Goal: Task Accomplishment & Management: Use online tool/utility

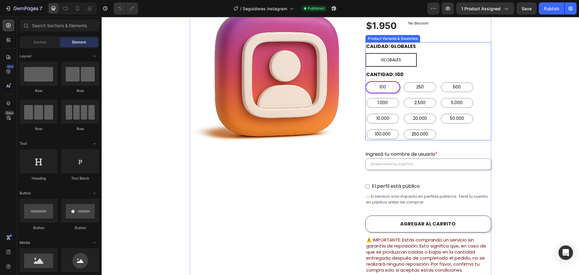
scroll to position [151, 0]
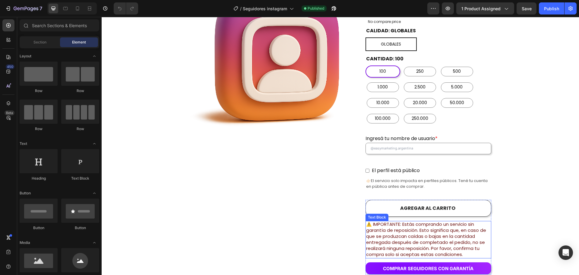
click at [455, 226] on span "⚠️ IMPORTANTE: Estás comprando un servicio sin garantía de reposición. Esto sig…" at bounding box center [426, 239] width 120 height 37
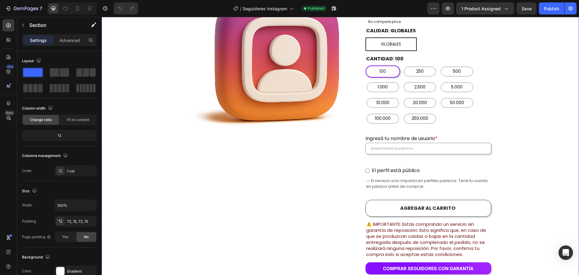
click at [445, 223] on span "⚠️ IMPORTANTE: Estás comprando un servicio sin garantía de reposición. Esto sig…" at bounding box center [426, 239] width 120 height 37
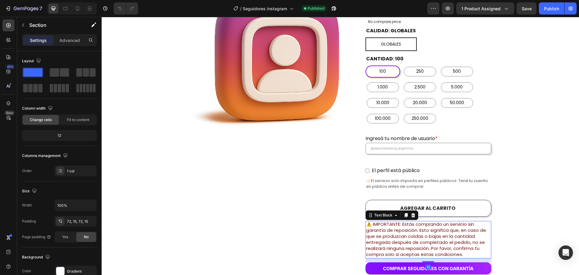
click at [467, 221] on span "⚠️ IMPORTANTE: Estás comprando un servicio sin garantía de reposición. Esto sig…" at bounding box center [426, 239] width 120 height 37
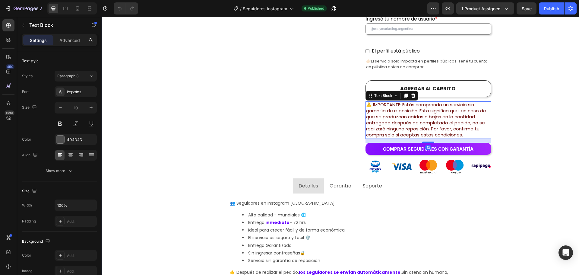
scroll to position [272, 0]
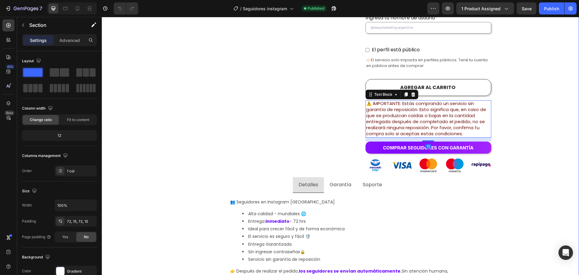
click at [514, 175] on div "Comprar seguidores de instagram argentina con E n t r e g a i n m e d i a ta ! …" at bounding box center [340, 184] width 469 height 811
click at [469, 100] on span "⚠️ IMPORTANTE: Estás comprando un servicio sin garantía de reposición. Esto sig…" at bounding box center [426, 118] width 120 height 37
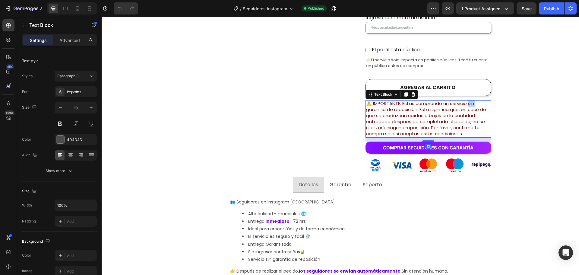
click at [469, 100] on span "⚠️ IMPORTANTE: Estás comprando un servicio sin garantía de reposición. Esto sig…" at bounding box center [426, 118] width 120 height 37
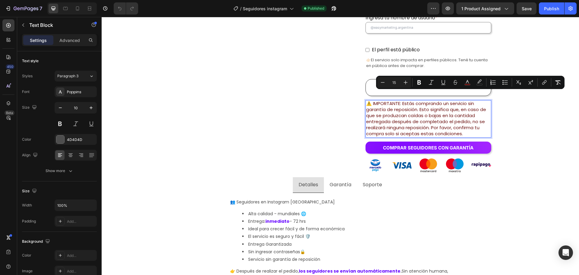
click at [432, 100] on span "⚠️ IMPORTANTE: Estás comprando un servicio sin garantía de reposición. Esto sig…" at bounding box center [426, 118] width 120 height 37
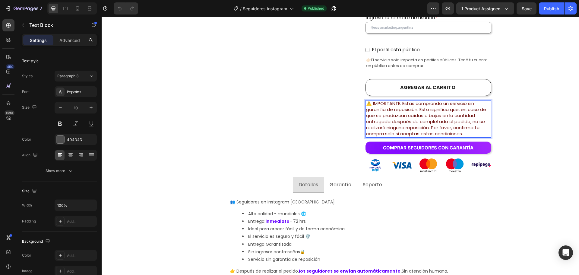
click at [419, 100] on span "⚠️ IMPORTANTE: Estás comprando un servicio sin garantía de reposición. Esto sig…" at bounding box center [426, 118] width 120 height 37
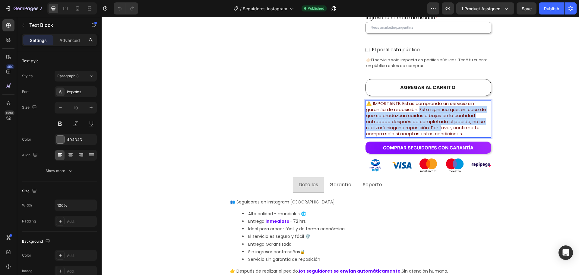
drag, startPoint x: 418, startPoint y: 100, endPoint x: 440, endPoint y: 121, distance: 29.9
click at [440, 121] on span "⚠️ IMPORTANTE: Estás comprando un servicio sin garantía de reposición. Esto sig…" at bounding box center [426, 118] width 120 height 37
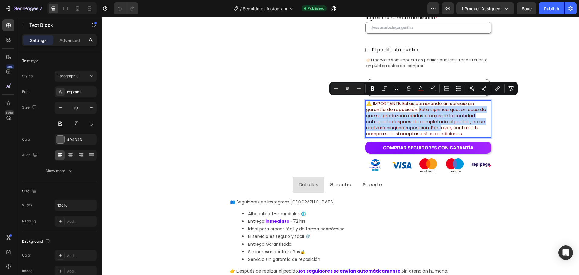
click at [440, 121] on span "⚠️ IMPORTANTE: Estás comprando un servicio sin garantía de reposición. Esto sig…" at bounding box center [426, 118] width 120 height 37
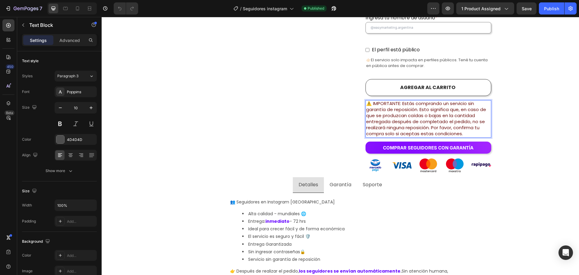
click at [423, 120] on span "⚠️ IMPORTANTE: Estás comprando un servicio sin garantía de reposición. Esto sig…" at bounding box center [426, 118] width 120 height 37
click at [429, 119] on span "⚠️ IMPORTANTE: Estás comprando un servicio sin garantía de reposición. Esto sig…" at bounding box center [426, 118] width 120 height 37
click at [432, 119] on span "⚠️ IMPORTANTE: Estás comprando un servicio sin garantía de reposición. Esto sig…" at bounding box center [426, 118] width 120 height 37
click at [472, 123] on p "⚠️ IMPORTANTE: Estás comprando un servicio sin garantía de reposición. Esto sig…" at bounding box center [428, 119] width 125 height 36
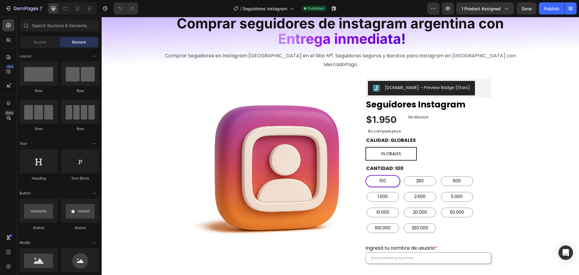
scroll to position [0, 0]
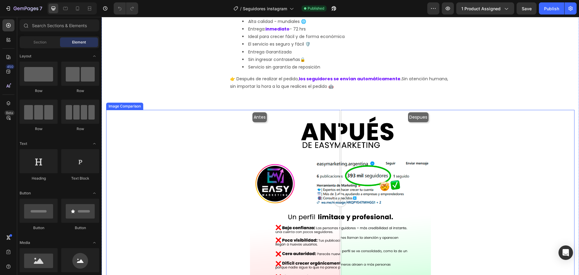
scroll to position [500, 0]
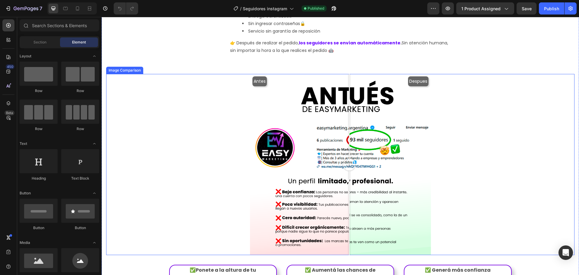
drag, startPoint x: 350, startPoint y: 153, endPoint x: 336, endPoint y: 148, distance: 14.9
click at [343, 148] on div at bounding box center [349, 164] width 12 height 181
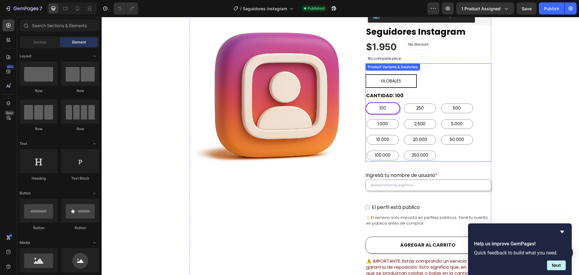
scroll to position [0, 0]
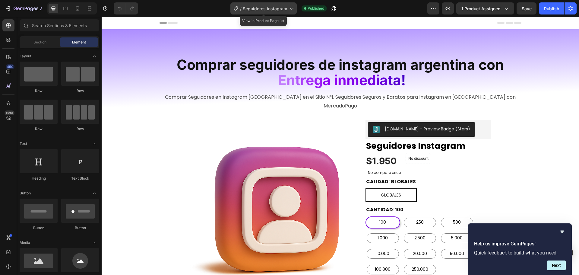
click at [275, 7] on span "Seguidores instagram" at bounding box center [265, 8] width 44 height 6
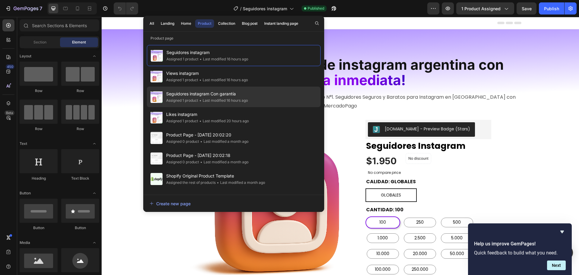
click at [246, 93] on span "Seguidores instagram Con garantía" at bounding box center [207, 93] width 82 height 7
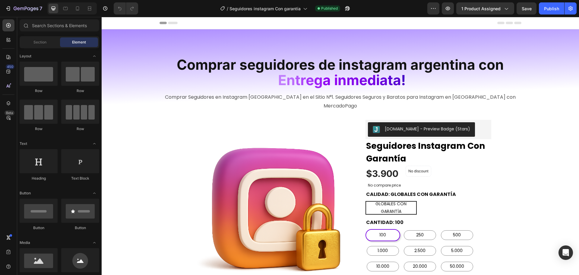
radio input "false"
click at [77, 5] on div at bounding box center [78, 9] width 10 height 10
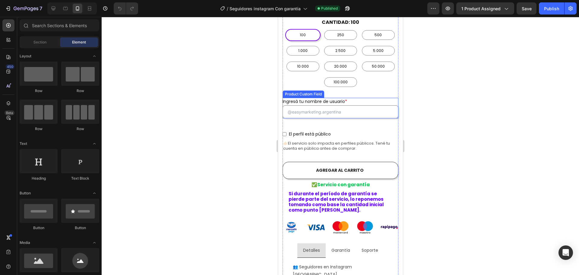
scroll to position [332, 0]
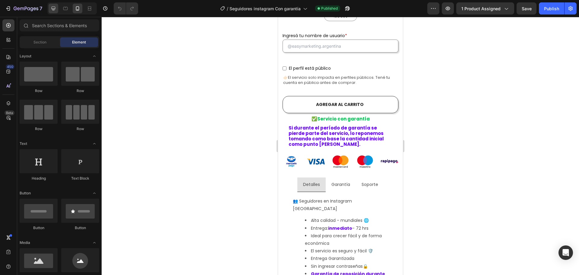
click at [50, 9] on div at bounding box center [54, 9] width 10 height 10
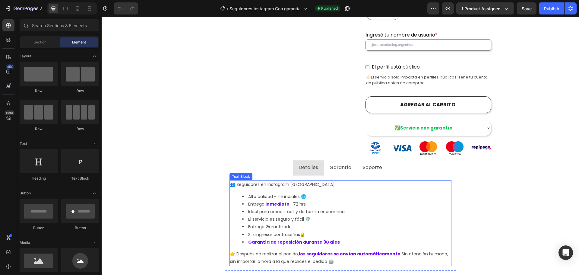
scroll to position [240, 0]
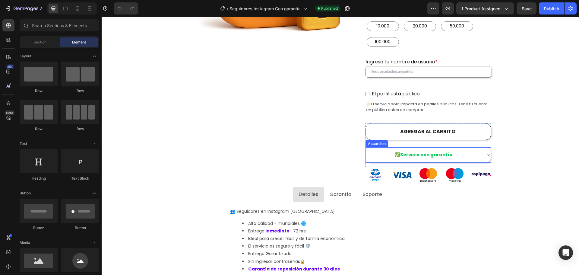
click at [483, 147] on div "✅ Servicio con garantía" at bounding box center [428, 154] width 125 height 15
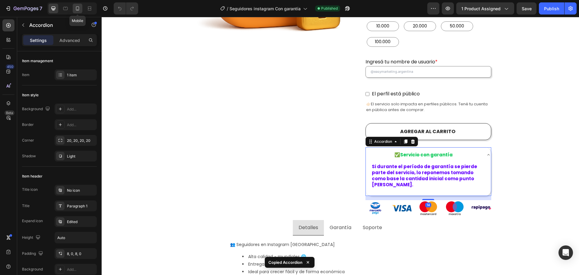
click at [75, 9] on icon at bounding box center [78, 8] width 6 height 6
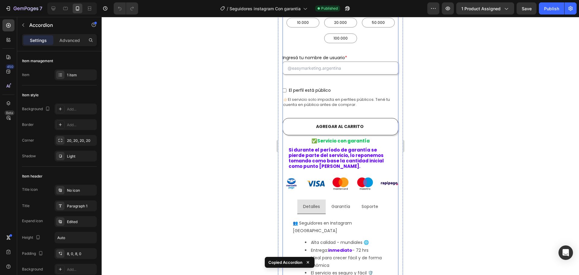
scroll to position [334, 0]
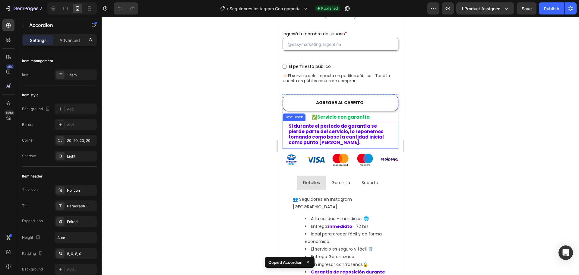
click at [367, 124] on strong "Si durante el período de garantía se pierde parte del servicio, lo reponemos to…" at bounding box center [335, 134] width 95 height 23
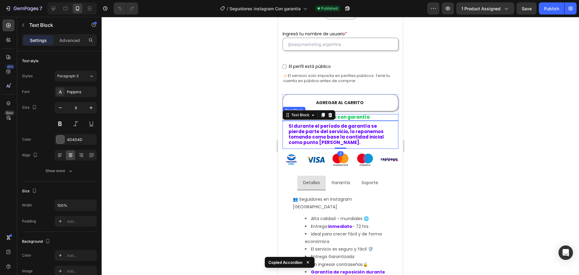
click at [373, 115] on p "✅ Servicio con garantía" at bounding box center [340, 117] width 115 height 5
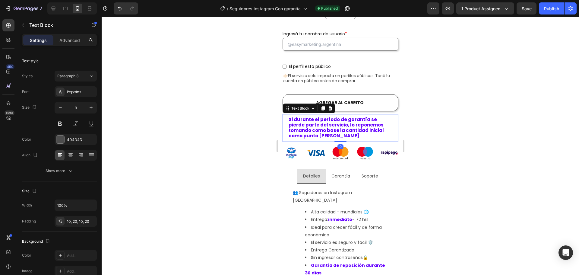
click at [373, 116] on strong "Si durante el período de garantía se pierde parte del servicio, lo reponemos to…" at bounding box center [335, 127] width 95 height 23
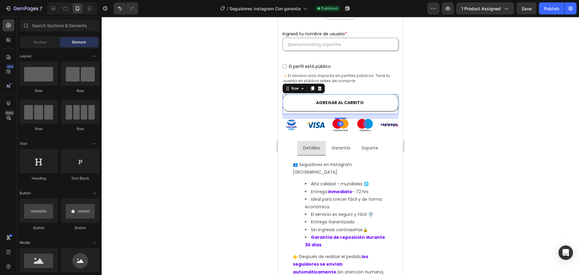
click at [369, 109] on div "AGREGAR AL CARRITO (P) Cart Button" at bounding box center [340, 104] width 116 height 20
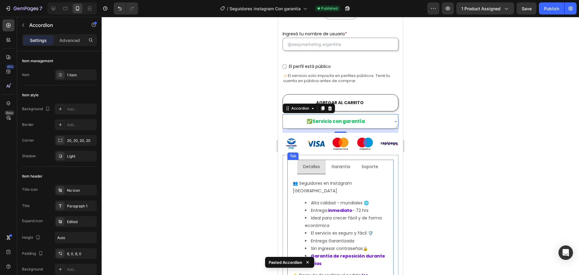
click at [343, 164] on p "Garantía" at bounding box center [340, 167] width 19 height 8
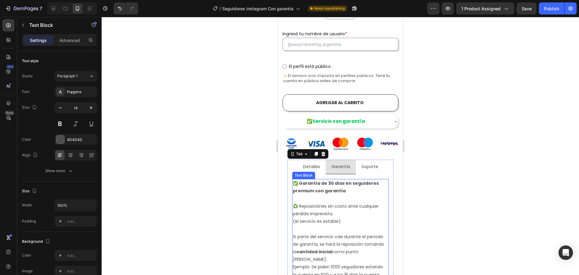
click at [348, 218] on p "♻️ Reposiciónes sin costo ante cualquier pérdida imprevista. (el servicio es es…" at bounding box center [340, 251] width 95 height 99
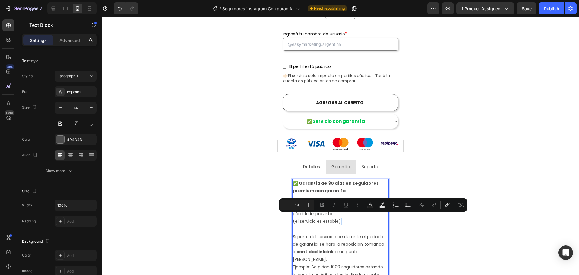
click at [341, 218] on p "♻️ Reposiciónes sin costo ante cualquier pérdida imprevista. (el servicio es es…" at bounding box center [340, 251] width 95 height 99
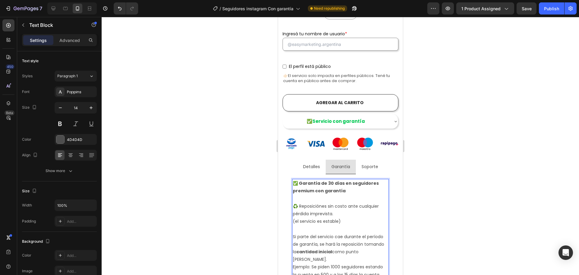
click at [337, 218] on p "♻️ Reposiciónes sin costo ante cualquier pérdida imprevista. (el servicio es es…" at bounding box center [340, 251] width 95 height 99
click at [438, 171] on div at bounding box center [341, 146] width 478 height 258
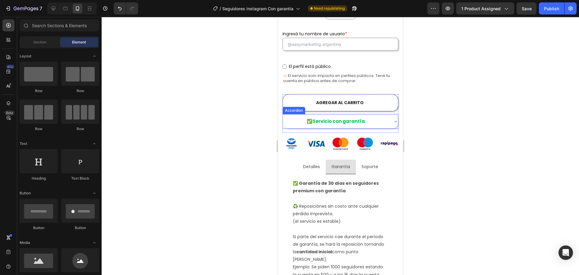
click at [351, 119] on strong "Servicio con garantía" at bounding box center [338, 121] width 53 height 6
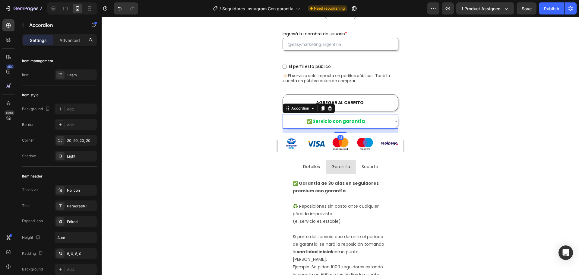
click at [351, 119] on strong "Servicio con garantía" at bounding box center [338, 121] width 53 height 6
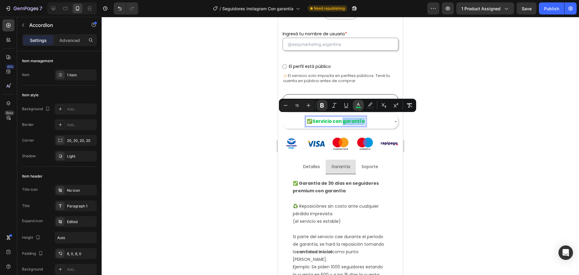
click at [358, 104] on icon "Editor contextual toolbar" at bounding box center [358, 105] width 6 height 6
type input "00C853"
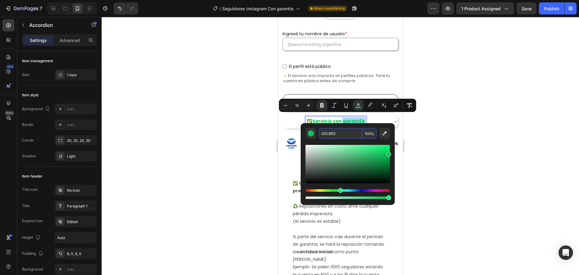
click at [342, 133] on input "00C853" at bounding box center [340, 133] width 43 height 11
click at [437, 150] on div at bounding box center [341, 146] width 478 height 258
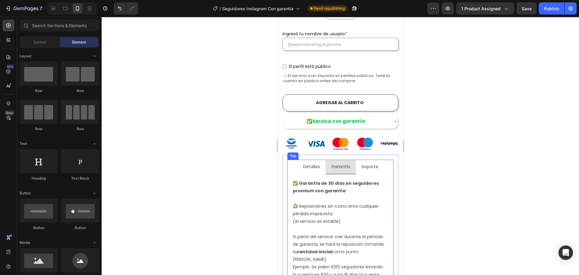
click at [334, 165] on p "Garantía" at bounding box center [340, 167] width 19 height 8
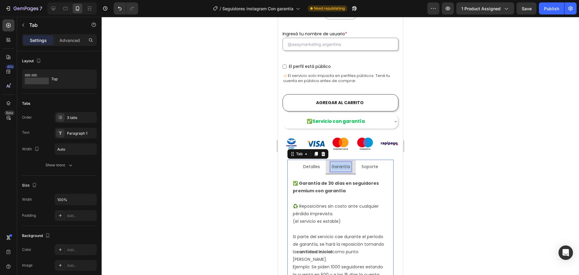
click at [334, 165] on p "Garantía" at bounding box center [340, 167] width 19 height 8
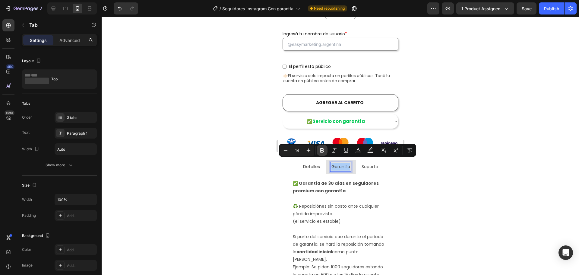
click at [325, 149] on icon "Editor contextual toolbar" at bounding box center [322, 150] width 6 height 6
click at [327, 151] on button "Bold" at bounding box center [322, 150] width 11 height 11
type input "14"
click at [327, 151] on button "Bold" at bounding box center [322, 150] width 11 height 11
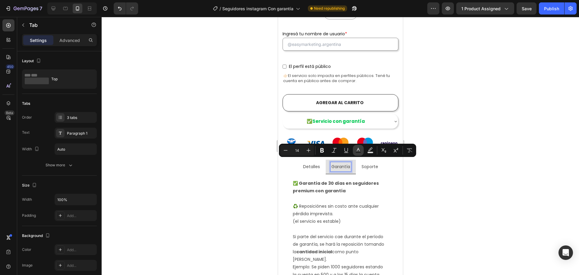
click at [363, 151] on button "Text Color" at bounding box center [358, 150] width 11 height 11
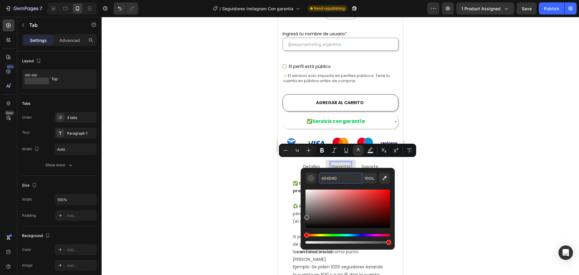
click at [350, 182] on input "4D4D4D" at bounding box center [340, 178] width 43 height 11
paste input "00C853"
type input "00C853"
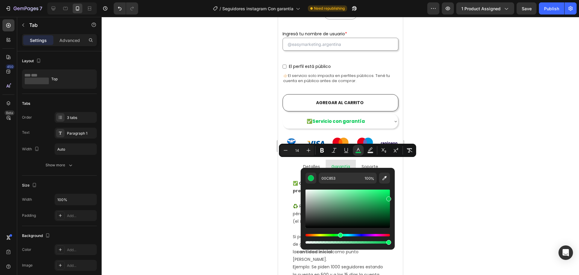
click at [411, 171] on div at bounding box center [341, 146] width 478 height 258
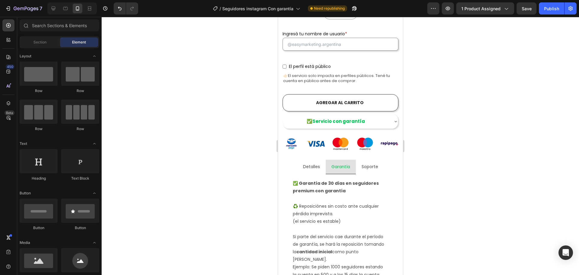
click at [444, 174] on div at bounding box center [341, 146] width 478 height 258
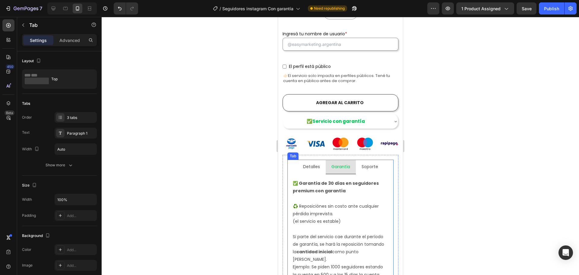
click at [314, 167] on div "Detalles" at bounding box center [311, 166] width 19 height 9
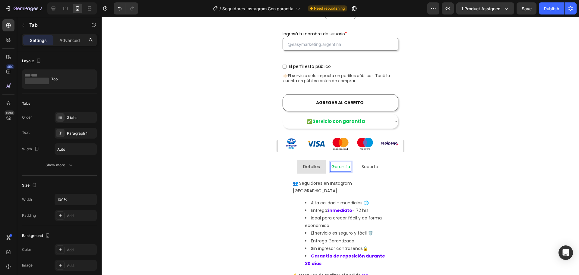
click at [344, 165] on span "Garantía" at bounding box center [340, 167] width 19 height 6
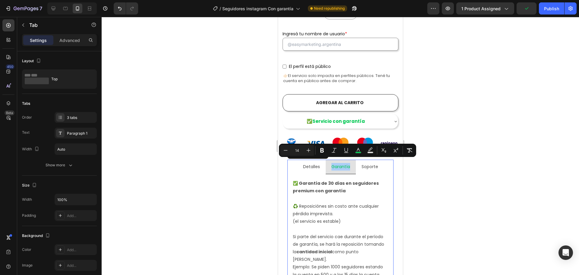
click at [533, 171] on div at bounding box center [341, 146] width 478 height 258
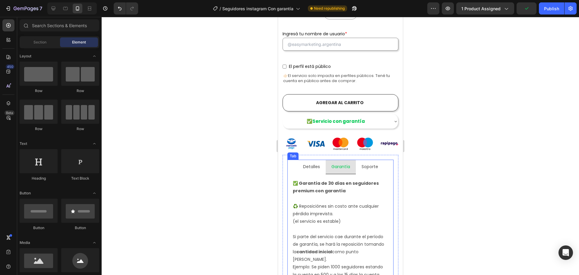
click at [343, 166] on p "Garantía" at bounding box center [340, 167] width 19 height 8
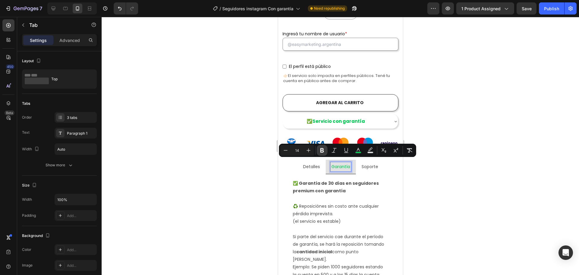
click at [325, 152] on icon "Editor contextual toolbar" at bounding box center [322, 150] width 6 height 6
click at [435, 180] on div at bounding box center [341, 146] width 478 height 258
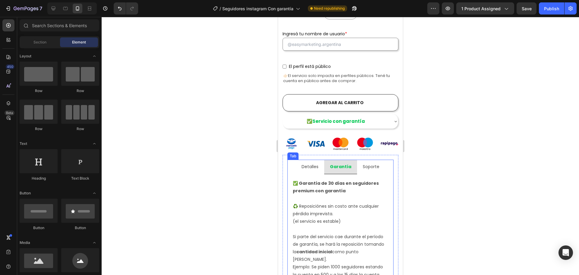
click at [312, 174] on div "👥 Seguidores en Instagram Argentina Alta calidad - mundiales 🌐 Entrega: inmedia…" at bounding box center [340, 240] width 106 height 132
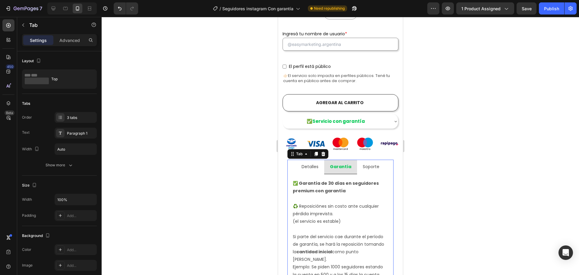
click at [312, 168] on li "Detalles" at bounding box center [310, 167] width 28 height 14
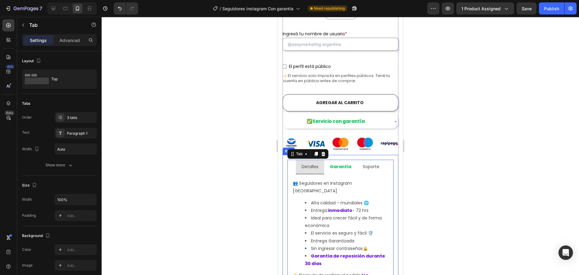
click at [437, 178] on div at bounding box center [341, 146] width 478 height 258
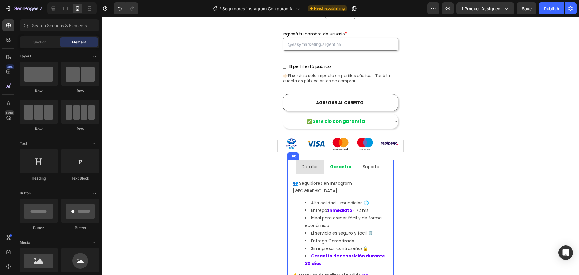
click at [338, 164] on strong "Garantía" at bounding box center [340, 167] width 21 height 6
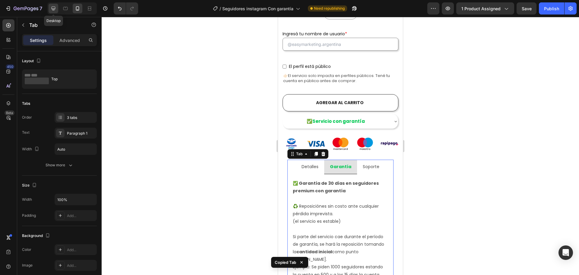
click at [53, 10] on icon at bounding box center [54, 9] width 4 height 4
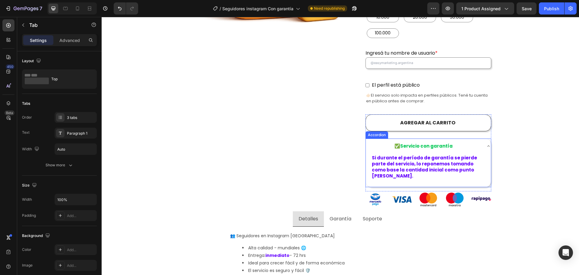
scroll to position [307, 0]
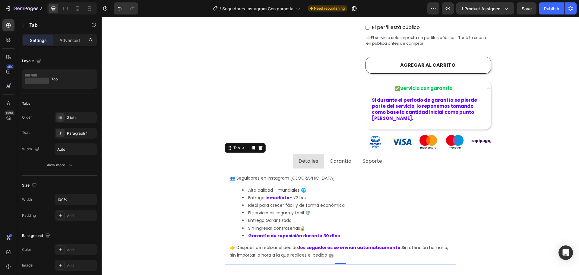
click at [339, 156] on div "Garantía" at bounding box center [341, 161] width 24 height 11
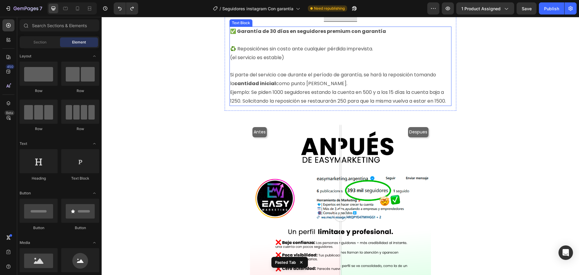
scroll to position [339, 0]
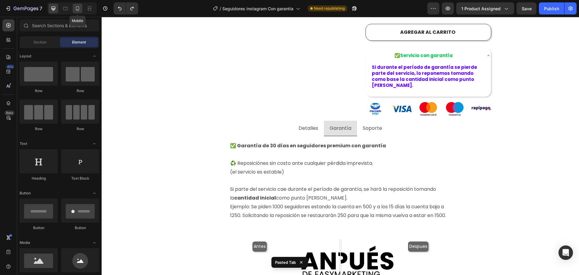
click at [80, 11] on icon at bounding box center [78, 8] width 6 height 6
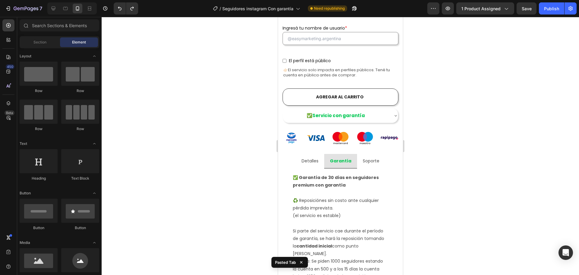
scroll to position [364, 0]
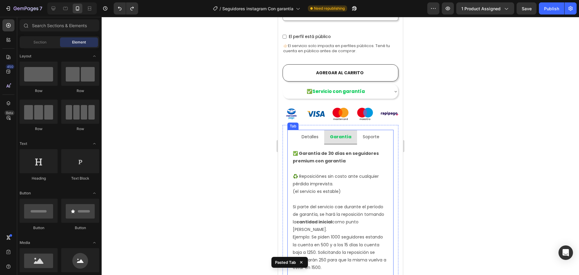
click at [332, 134] on strong "Garantía" at bounding box center [340, 137] width 21 height 6
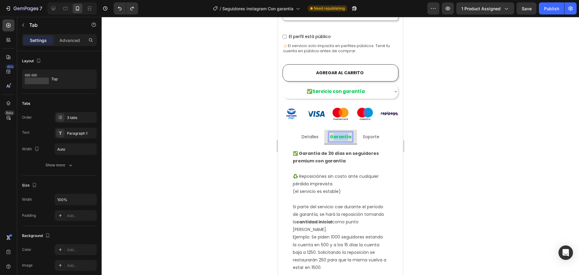
drag, startPoint x: 330, startPoint y: 133, endPoint x: 345, endPoint y: 132, distance: 14.5
click at [345, 134] on strong "Garantía" at bounding box center [340, 137] width 21 height 6
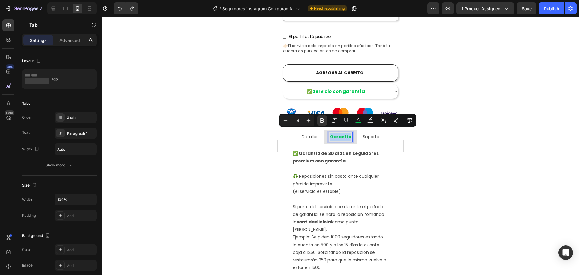
copy strong "Garantía"
click at [54, 11] on icon at bounding box center [53, 8] width 6 height 6
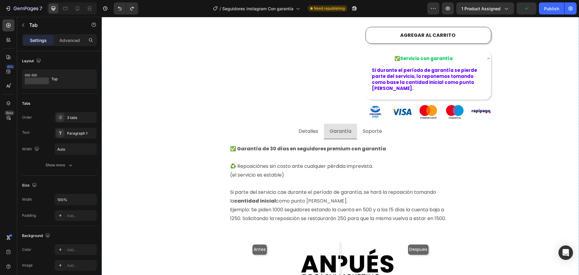
scroll to position [326, 0]
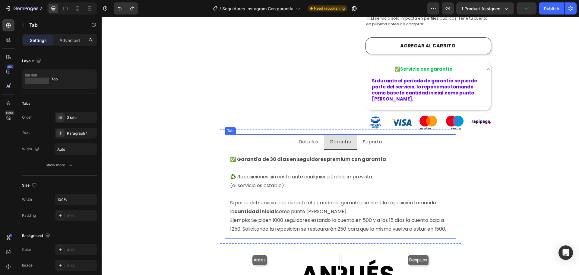
click at [339, 138] on p "Garantía" at bounding box center [341, 142] width 22 height 9
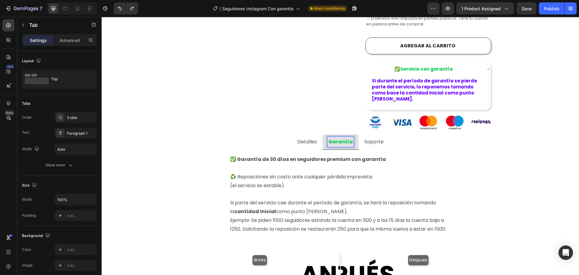
click at [487, 147] on div "Comprar seguidores de instagram argentina con E n t r e g a i n m e d i a ta ! …" at bounding box center [340, 133] width 469 height 816
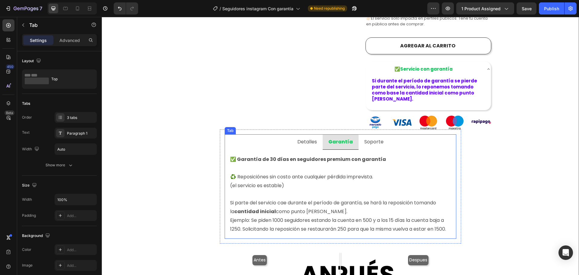
click at [315, 138] on p "Detalles" at bounding box center [308, 142] width 20 height 9
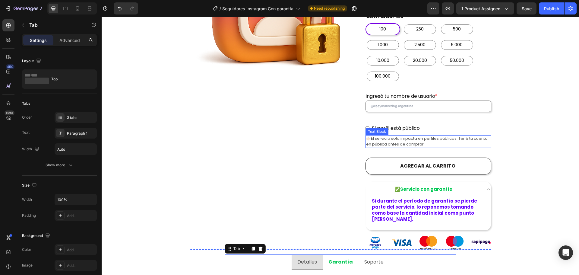
scroll to position [205, 0]
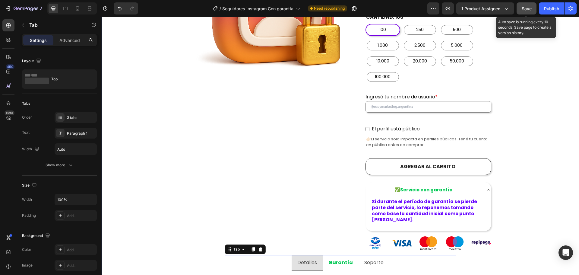
click at [527, 14] on button "Save" at bounding box center [527, 8] width 20 height 12
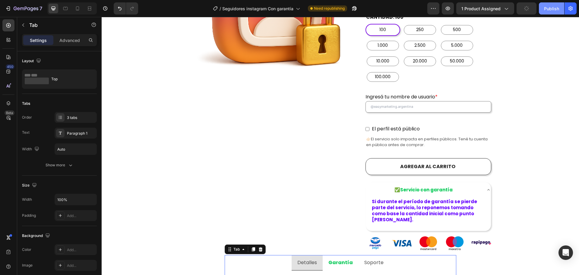
click at [549, 11] on div "Publish" at bounding box center [551, 8] width 15 height 6
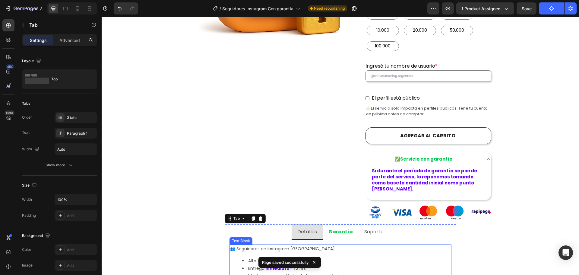
scroll to position [235, 0]
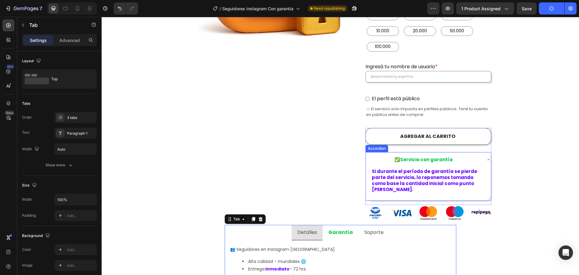
click at [480, 152] on div "✅ Servicio con garantía" at bounding box center [428, 159] width 125 height 15
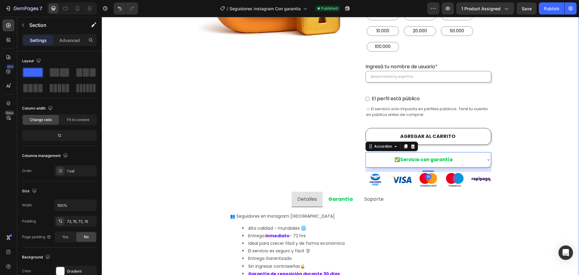
click at [530, 149] on div "Comprar seguidores de instagram argentina con E n t r e g a i n m e d i a ta ! …" at bounding box center [340, 210] width 469 height 789
